Goal: Check status

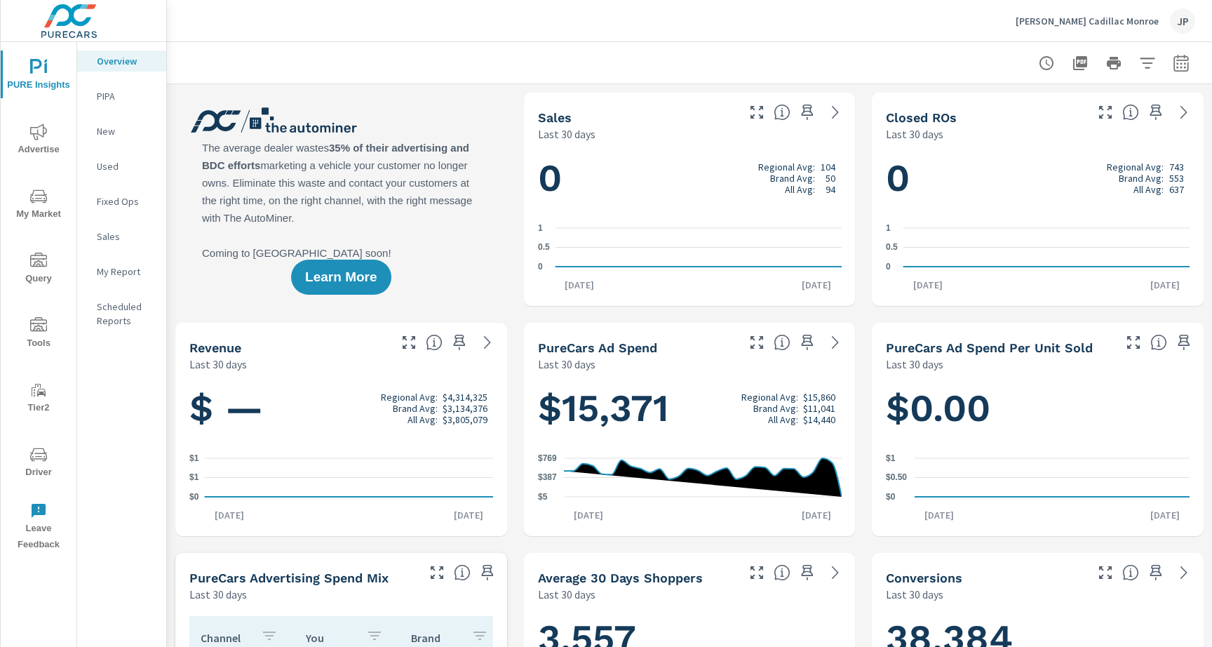
click at [27, 459] on span "Driver" at bounding box center [38, 463] width 67 height 34
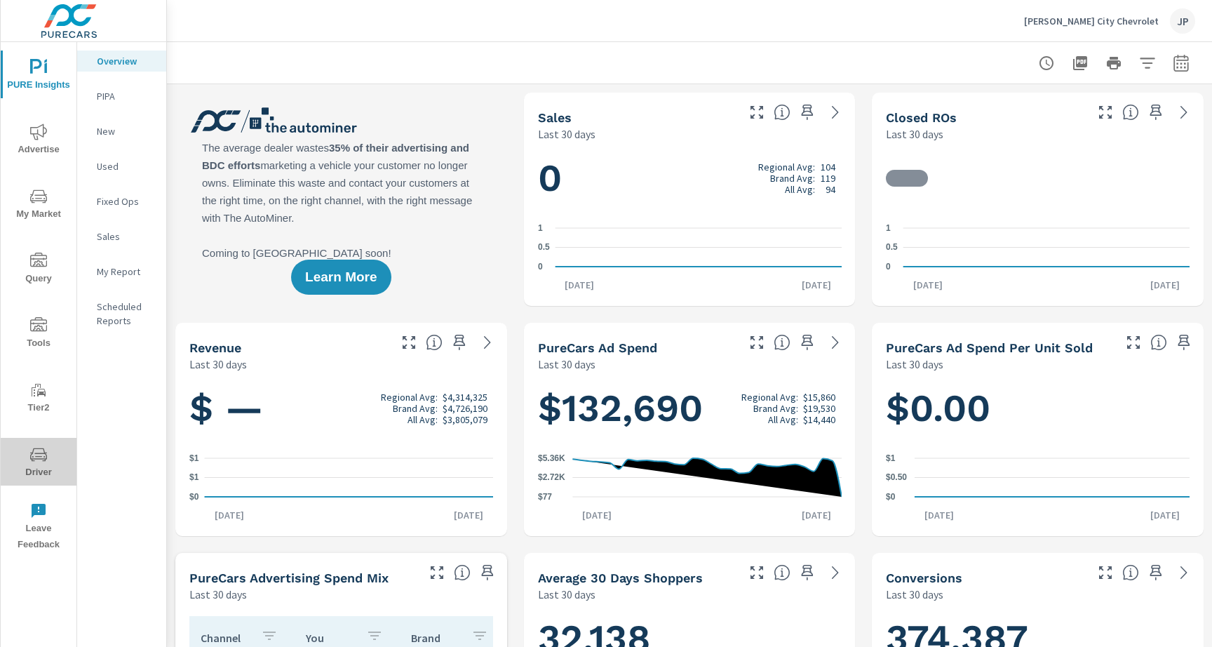
click at [30, 468] on span "Driver" at bounding box center [38, 463] width 67 height 34
